Goal: Task Accomplishment & Management: Use online tool/utility

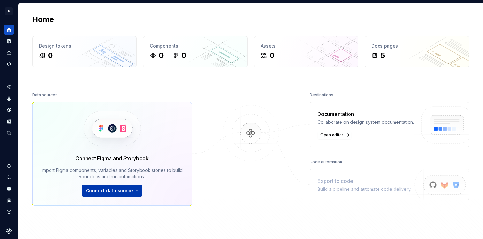
click at [129, 191] on span "Connect data source" at bounding box center [109, 191] width 47 height 6
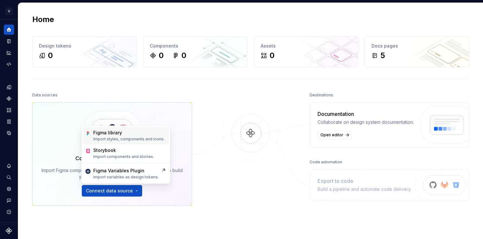
click at [128, 137] on p "Import styles, components and icons." at bounding box center [128, 139] width 71 height 5
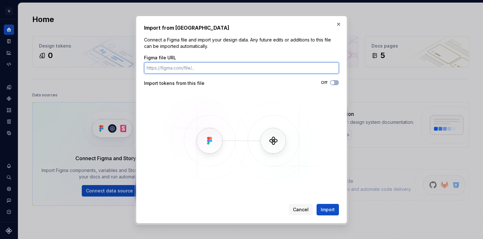
click at [199, 68] on input "Figma file URL" at bounding box center [241, 68] width 195 height 12
paste input "https://www.figma.com/design/kdaVUjoubvuwdZvT9AVLC8/UI-Library-White-Label?node…"
type input "https://www.figma.com/design/kdaVUjoubvuwdZvT9AVLC8/UI-Library-White-Label?node…"
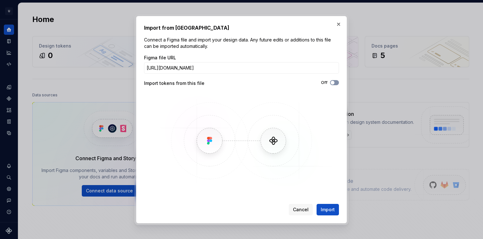
scroll to position [0, 0]
click at [334, 83] on span "button" at bounding box center [333, 83] width 4 height 4
click at [330, 210] on span "Import" at bounding box center [328, 210] width 14 height 6
click at [326, 209] on span "Import" at bounding box center [328, 210] width 14 height 6
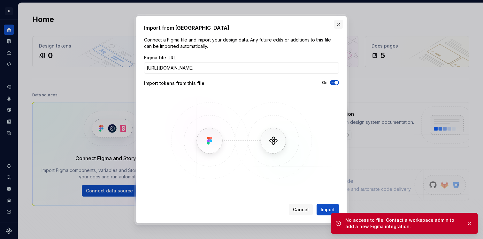
click at [338, 23] on button "button" at bounding box center [338, 24] width 9 height 9
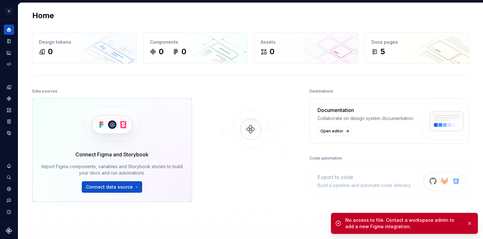
scroll to position [41, 0]
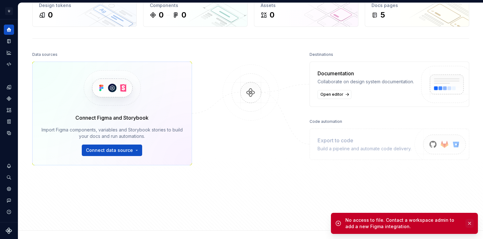
click at [470, 223] on button "button" at bounding box center [470, 223] width 8 height 9
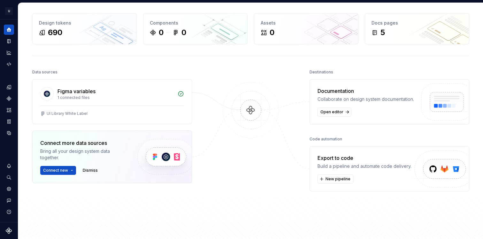
scroll to position [20, 0]
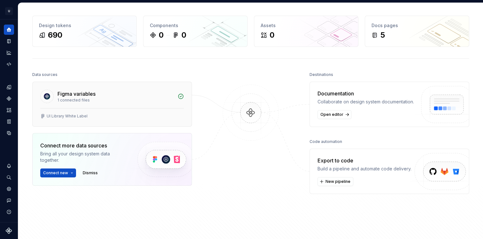
click at [136, 94] on div "Figma variables" at bounding box center [116, 94] width 116 height 8
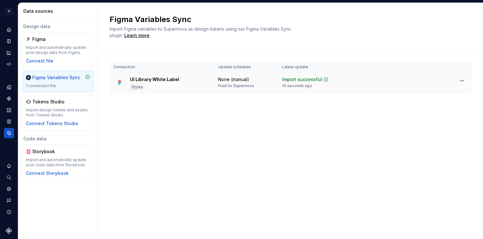
click at [151, 84] on div "UI Library White Label Styles" at bounding box center [154, 83] width 49 height 14
click at [465, 82] on html "U DX Factory 0.1 G Design system data Data sources Design data Figma Import and…" at bounding box center [241, 119] width 483 height 239
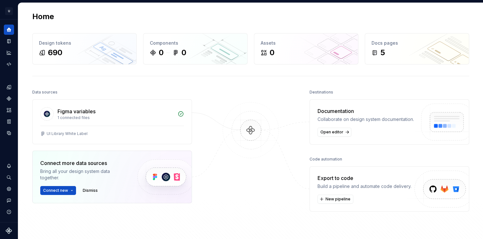
scroll to position [39, 0]
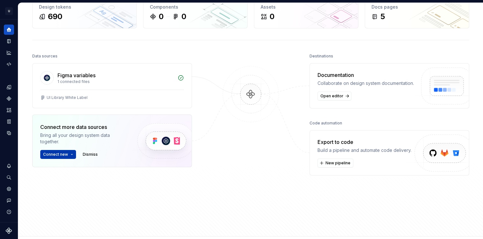
click at [64, 152] on span "Connect new" at bounding box center [55, 154] width 25 height 5
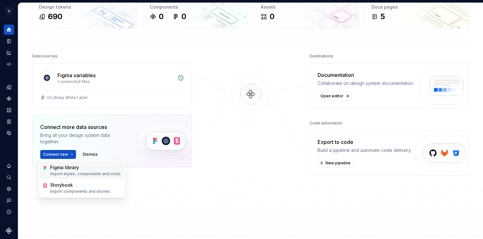
click at [66, 168] on div "Figma library" at bounding box center [64, 168] width 29 height 6
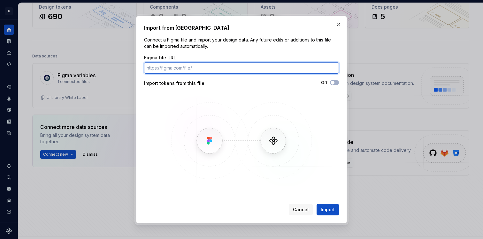
click at [205, 69] on input "Figma file URL" at bounding box center [241, 68] width 195 height 12
paste input "https://www.figma.com/design/kdaVUjoubvuwdZvT9AVLC8/UI-Library-White-Label?node…"
type input "https://www.figma.com/design/kdaVUjoubvuwdZvT9AVLC8/UI-Library-White-Label?node…"
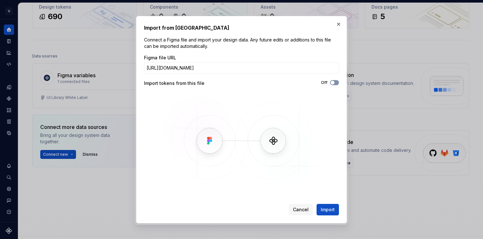
scroll to position [0, 0]
click at [336, 81] on button "Off" at bounding box center [334, 82] width 9 height 5
click at [325, 210] on span "Import" at bounding box center [328, 210] width 14 height 6
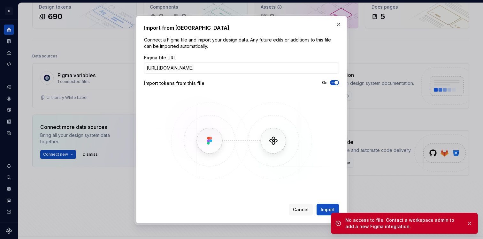
click at [341, 25] on button "button" at bounding box center [338, 24] width 9 height 9
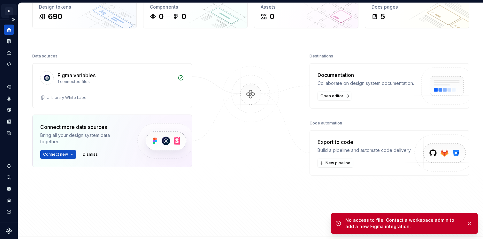
click at [8, 8] on html "U DX Factory 0.1 G Design system data Home Design tokens 690 Components 0 0 Ass…" at bounding box center [241, 119] width 483 height 239
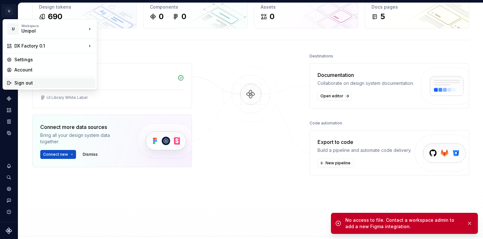
click at [37, 80] on div "Sign out" at bounding box center [53, 83] width 79 height 6
